Goal: Navigation & Orientation: Find specific page/section

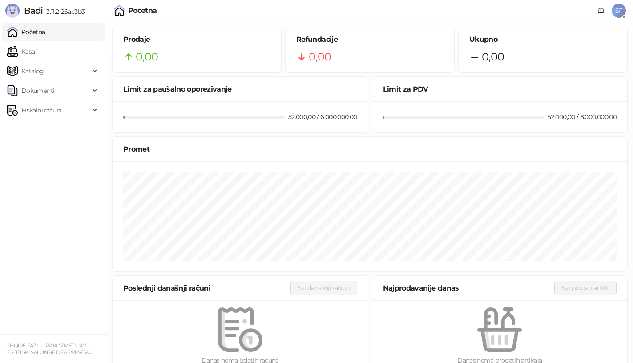
click at [345, 156] on div "Promet" at bounding box center [370, 149] width 515 height 25
click at [35, 45] on link "Kasa" at bounding box center [21, 52] width 28 height 18
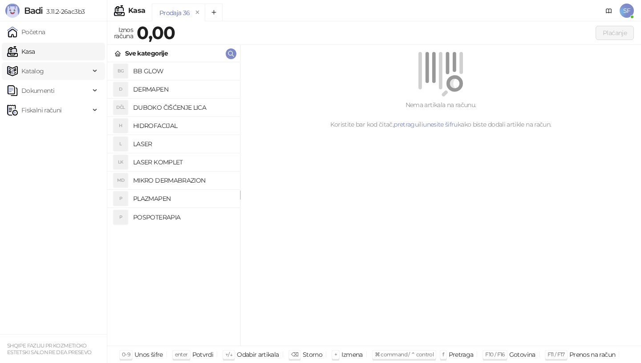
click at [50, 69] on span "Katalog" at bounding box center [48, 71] width 83 height 18
click at [65, 151] on span "Dokumenti" at bounding box center [48, 151] width 83 height 18
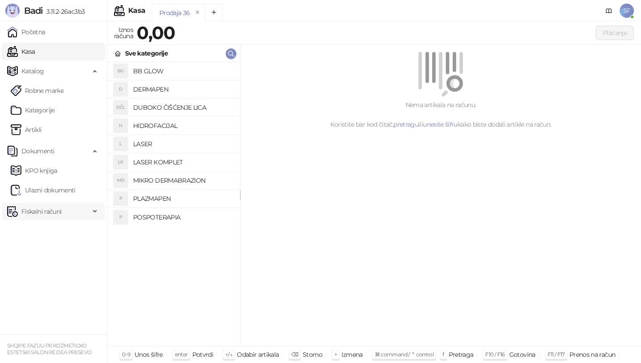
click at [85, 210] on span "Fiskalni računi" at bounding box center [48, 212] width 83 height 18
click at [56, 253] on link "Po danima" at bounding box center [33, 251] width 45 height 18
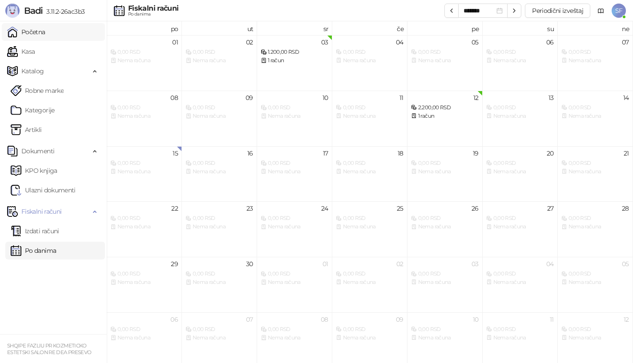
click at [45, 33] on link "Početna" at bounding box center [26, 32] width 38 height 18
